Goal: Task Accomplishment & Management: Use online tool/utility

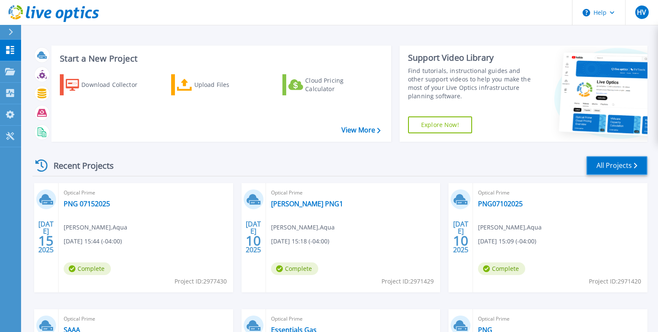
click at [605, 167] on link "All Projects" at bounding box center [616, 165] width 61 height 19
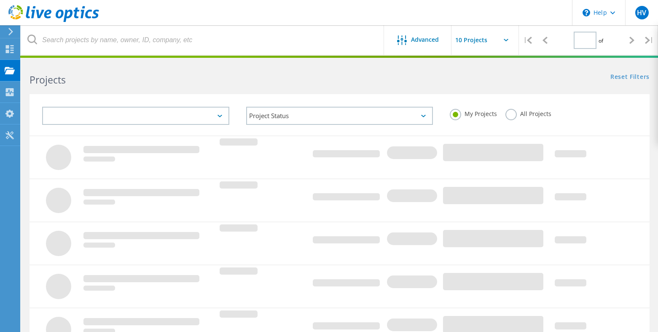
type input "1"
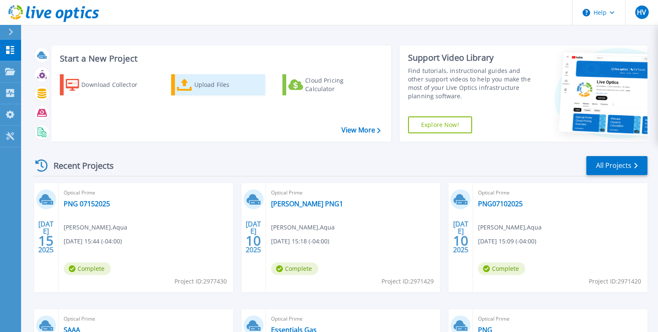
click at [195, 89] on div "Upload Files" at bounding box center [227, 84] width 67 height 17
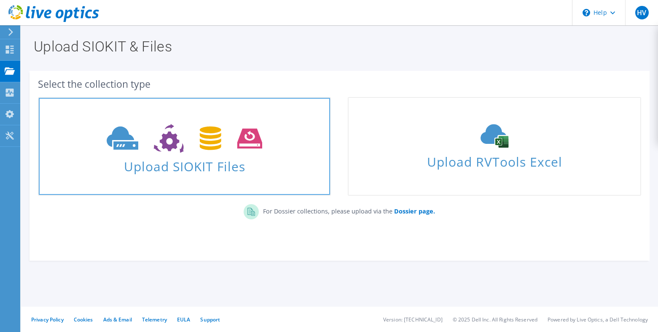
click at [214, 161] on span "Upload SIOKIT Files" at bounding box center [184, 164] width 291 height 18
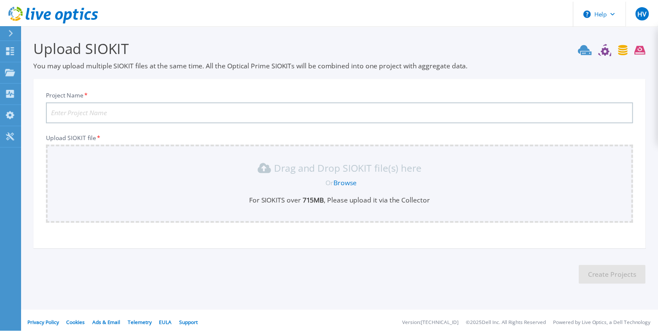
scroll to position [4, 0]
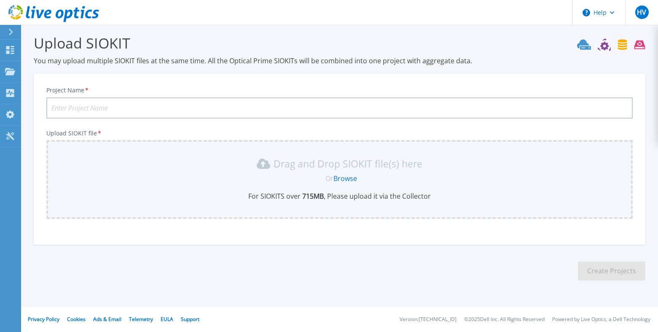
click at [123, 107] on input "Project Name *" at bounding box center [339, 107] width 586 height 21
click at [241, 103] on input "Project Name *" at bounding box center [339, 107] width 586 height 21
paste input "Aqua08122025"
type input "Aqua08122025"
click at [345, 179] on link "Browse" at bounding box center [345, 178] width 24 height 9
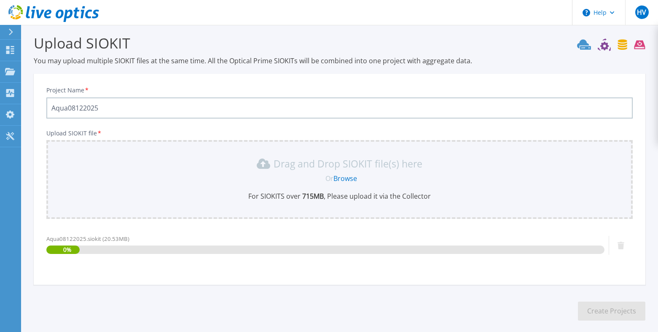
scroll to position [44, 0]
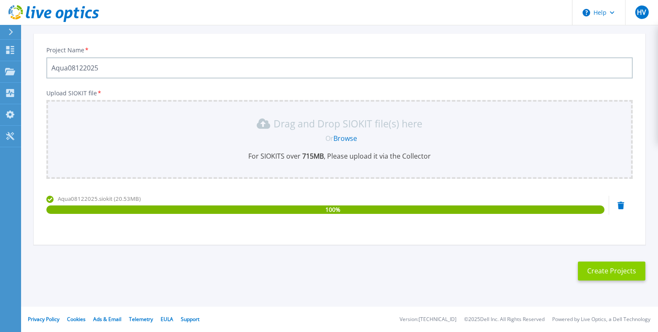
click at [611, 271] on button "Create Projects" at bounding box center [611, 270] width 67 height 19
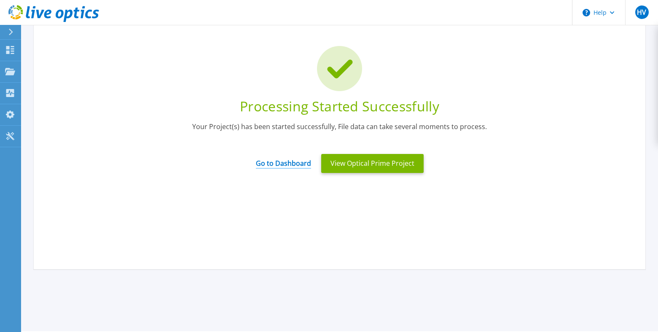
click at [273, 161] on link "Go to Dashboard" at bounding box center [283, 160] width 55 height 16
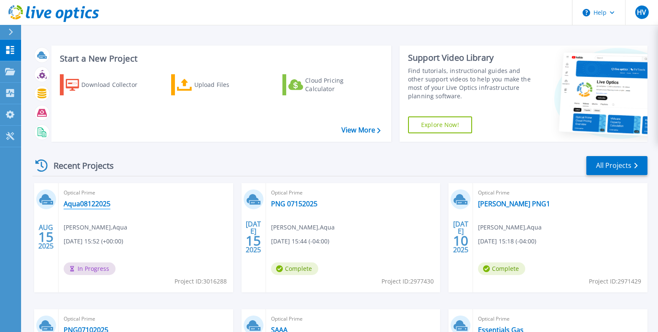
click at [97, 202] on link "Aqua08122025" at bounding box center [87, 203] width 47 height 8
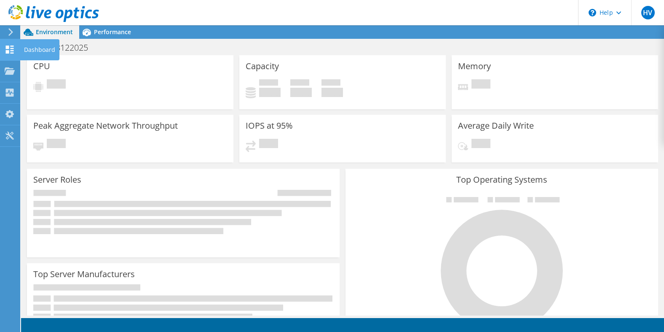
click at [5, 49] on icon at bounding box center [10, 49] width 10 height 8
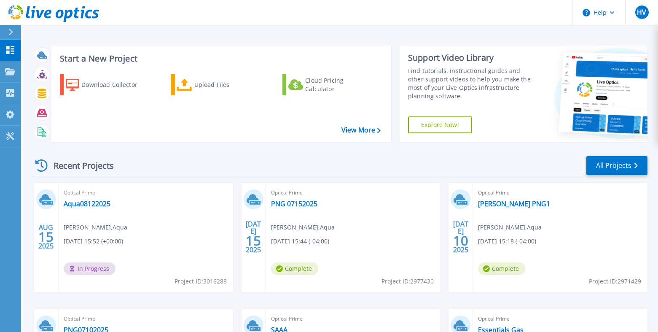
click at [235, 265] on div "AUG 15 2025 Optical Prime Aqua08122025 Harry Vlastaridis , Aqua 08/15/2025, 15:…" at bounding box center [336, 309] width 621 height 252
click at [302, 167] on div "Recent Projects All Projects" at bounding box center [339, 165] width 615 height 21
click at [255, 168] on div "Recent Projects All Projects" at bounding box center [339, 165] width 615 height 21
click at [237, 294] on div "AUG 15 2025 Optical Prime Aqua08122025 Harry Vlastaridis , Aqua 08/15/2025, 15:…" at bounding box center [336, 309] width 621 height 252
click at [235, 248] on div "AUG 15 2025 Optical Prime Aqua08122025 Harry Vlastaridis , Aqua 08/15/2025, 15:…" at bounding box center [336, 309] width 621 height 252
